Goal: Transaction & Acquisition: Purchase product/service

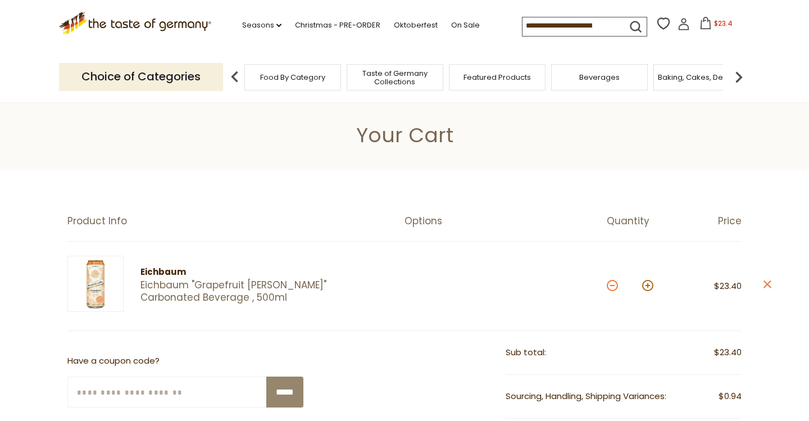
click at [610, 289] on button at bounding box center [612, 285] width 11 height 11
click at [609, 288] on button at bounding box center [612, 285] width 11 height 11
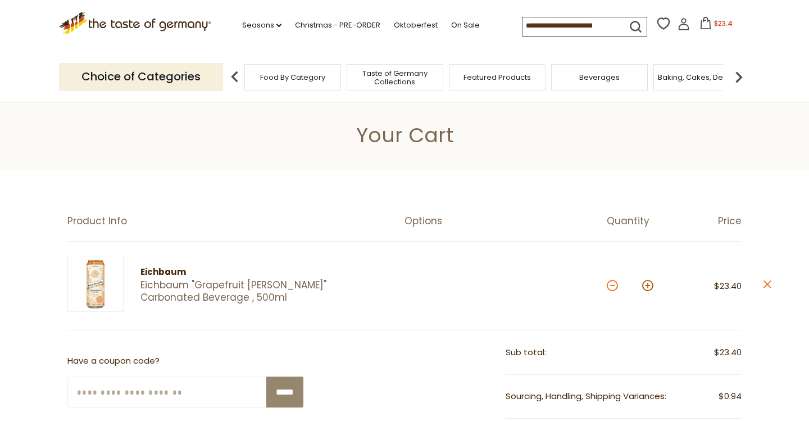
click at [609, 288] on button at bounding box center [612, 285] width 11 height 11
type input "*"
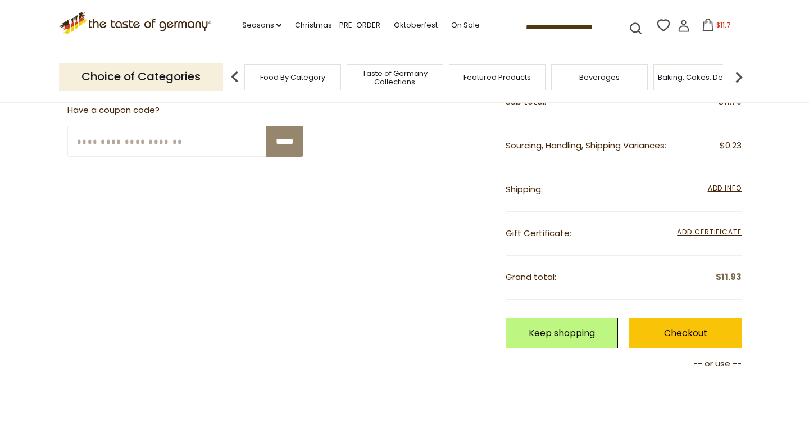
scroll to position [260, 0]
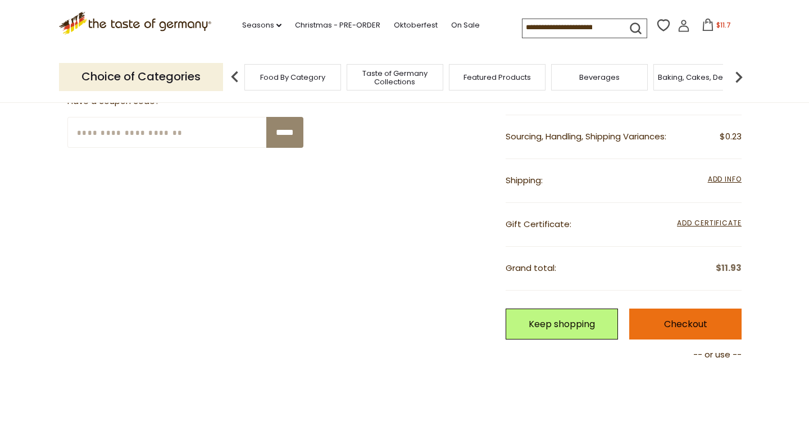
click at [665, 315] on link "Checkout" at bounding box center [685, 324] width 112 height 31
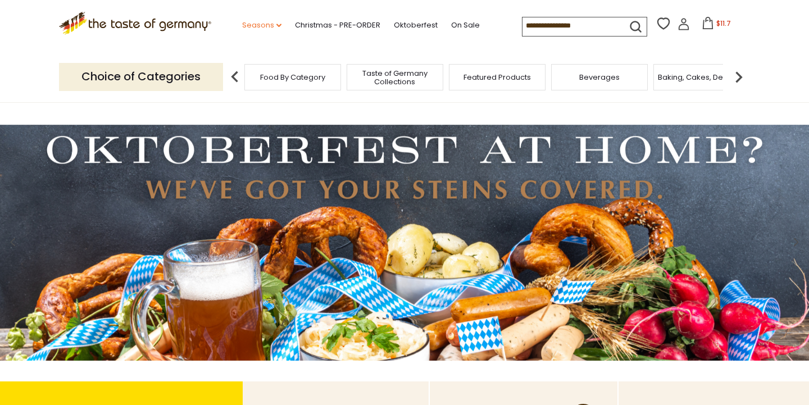
click at [242, 26] on link "Seasons dropdown_arrow" at bounding box center [261, 25] width 39 height 12
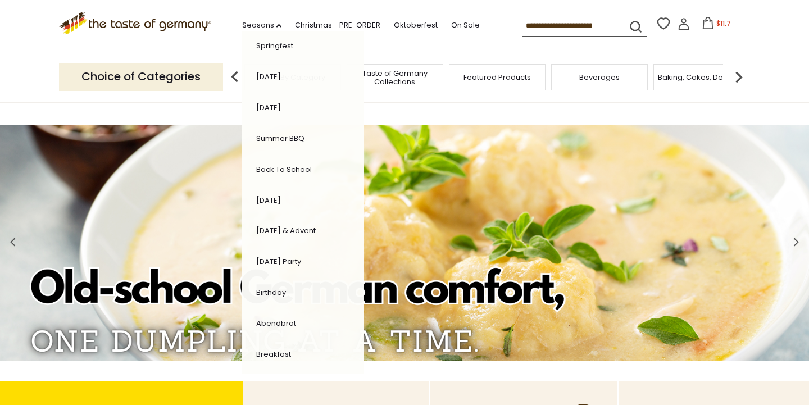
scroll to position [224, 0]
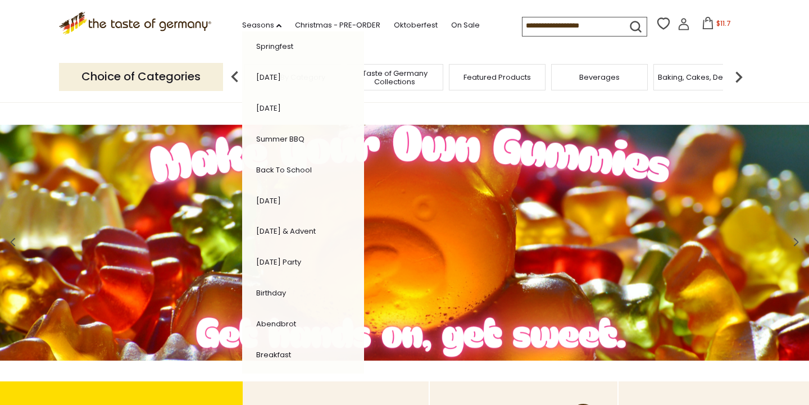
click at [256, 226] on link "[DATE] & Advent" at bounding box center [286, 231] width 60 height 11
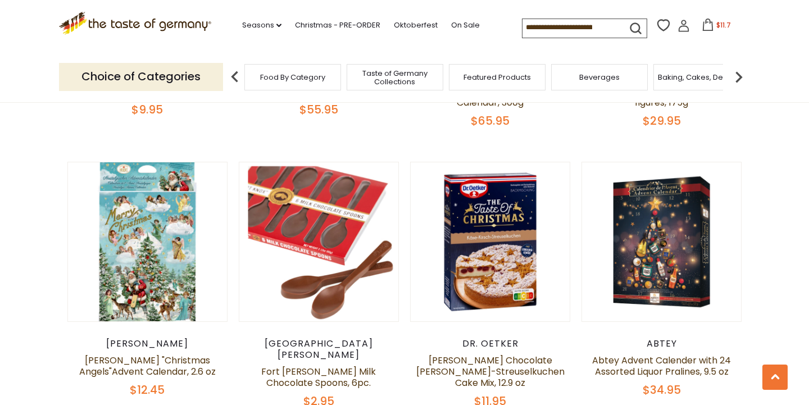
scroll to position [2196, 0]
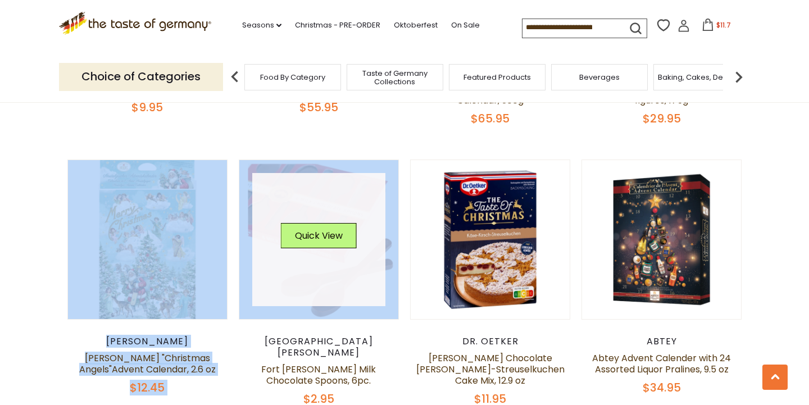
drag, startPoint x: 248, startPoint y: 188, endPoint x: 269, endPoint y: 187, distance: 20.8
click at [269, 187] on link at bounding box center [319, 240] width 134 height 134
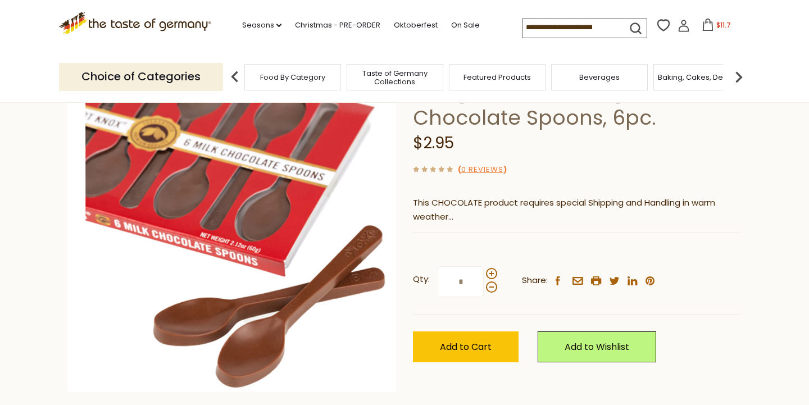
scroll to position [97, 0]
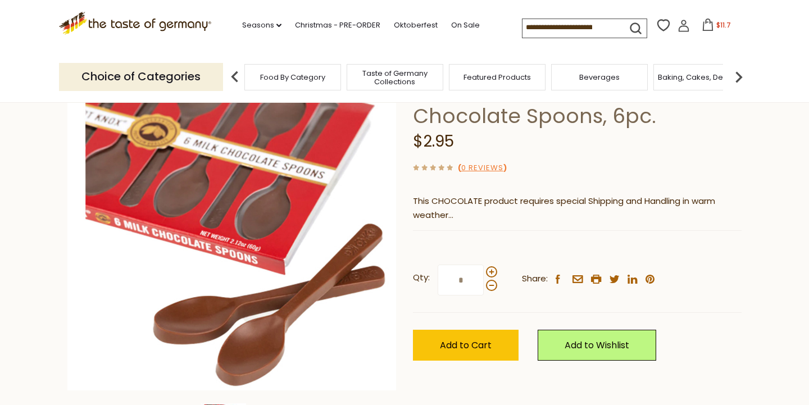
click at [390, 70] on span "Taste of Germany Collections" at bounding box center [395, 77] width 90 height 17
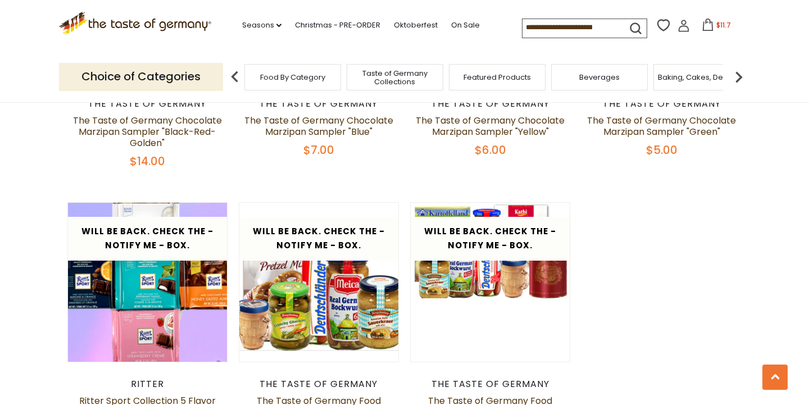
scroll to position [2254, 0]
click at [717, 26] on span "$11.7" at bounding box center [724, 25] width 15 height 10
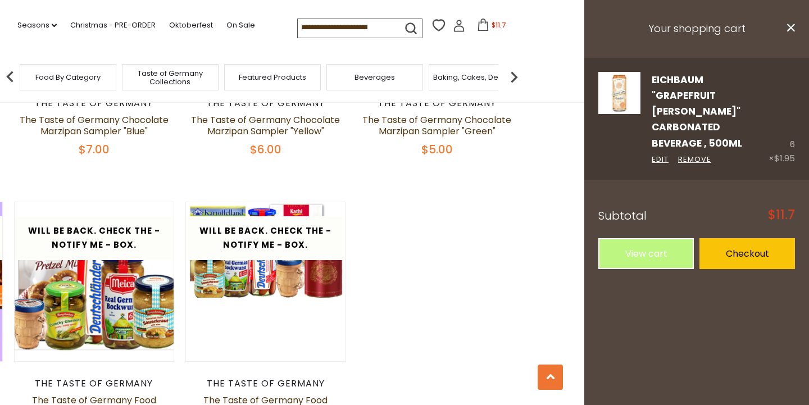
click at [721, 99] on link "Eichbaum "Grapefruit [PERSON_NAME]" Carbonated Beverage , 500ml" at bounding box center [697, 111] width 90 height 77
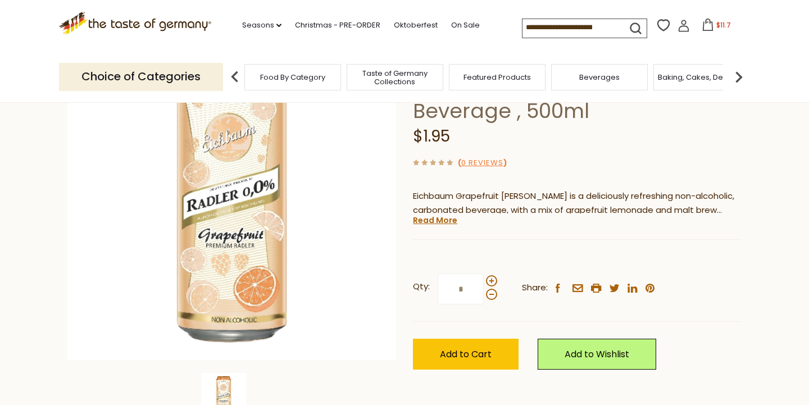
scroll to position [95, 0]
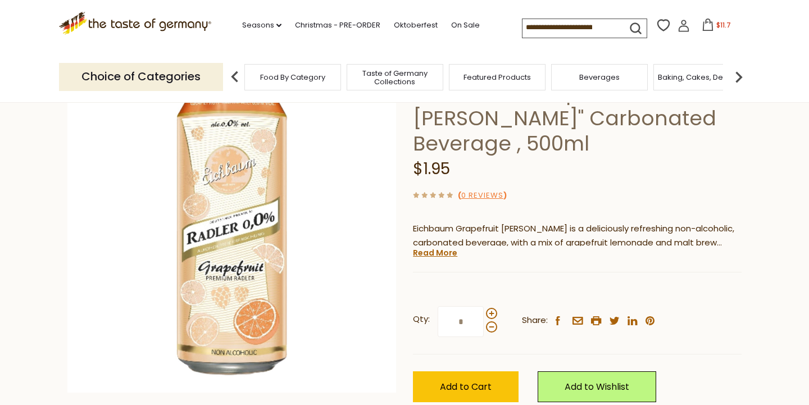
click at [746, 66] on img at bounding box center [739, 77] width 22 height 22
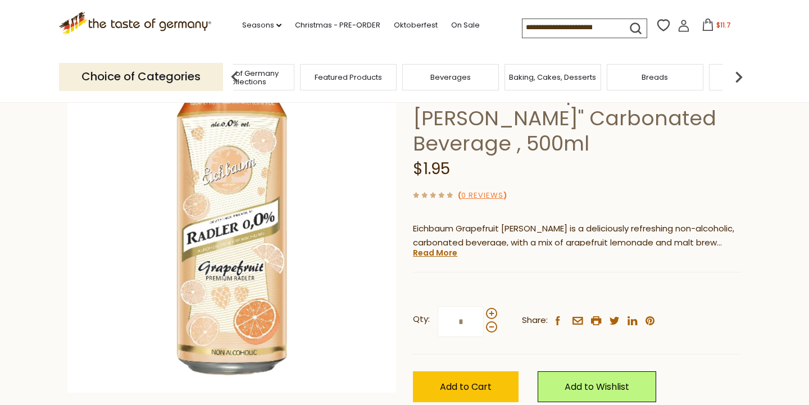
click at [746, 66] on img at bounding box center [739, 77] width 22 height 22
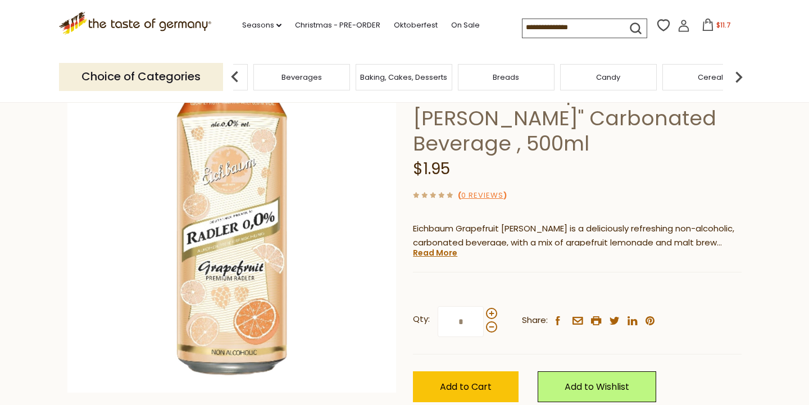
click at [581, 72] on div "Candy" at bounding box center [608, 77] width 97 height 26
click at [598, 76] on span "Candy" at bounding box center [608, 77] width 24 height 8
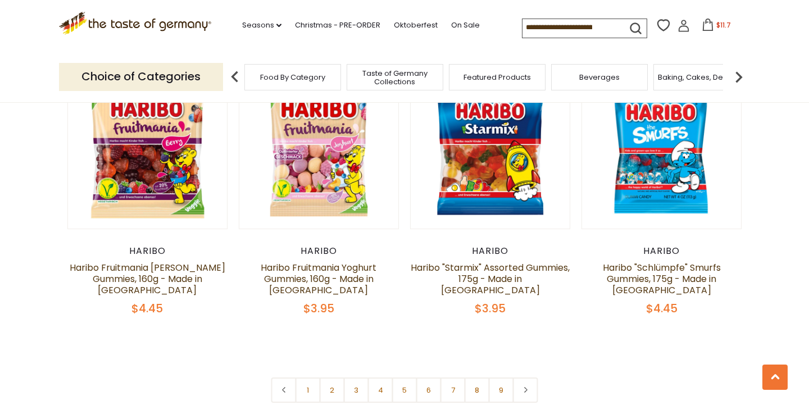
scroll to position [2631, 0]
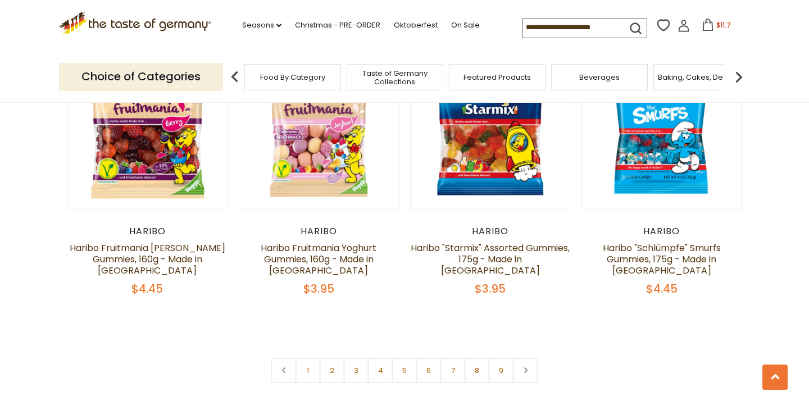
click at [108, 11] on div ".st0{fill:#EDD300;} .st1{fill:#D33E21;}" at bounding box center [135, 26] width 152 height 52
click at [108, 22] on icon ".st0{fill:#EDD300;} .st1{fill:#D33E21;}" at bounding box center [135, 23] width 152 height 23
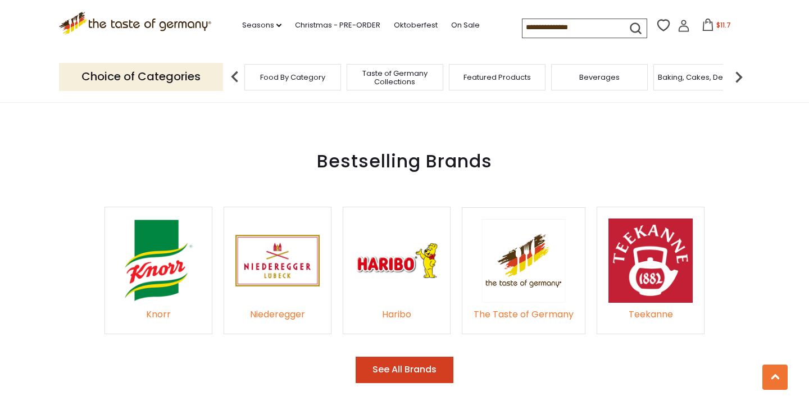
scroll to position [1602, 0]
